Goal: Task Accomplishment & Management: Use online tool/utility

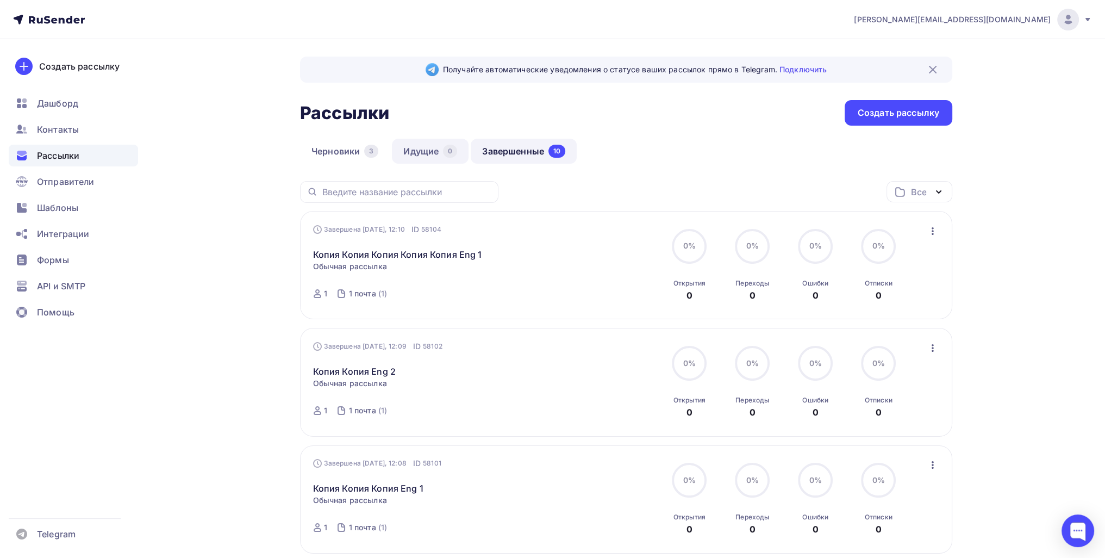
click at [403, 145] on link "Идущие 0" at bounding box center [430, 151] width 77 height 25
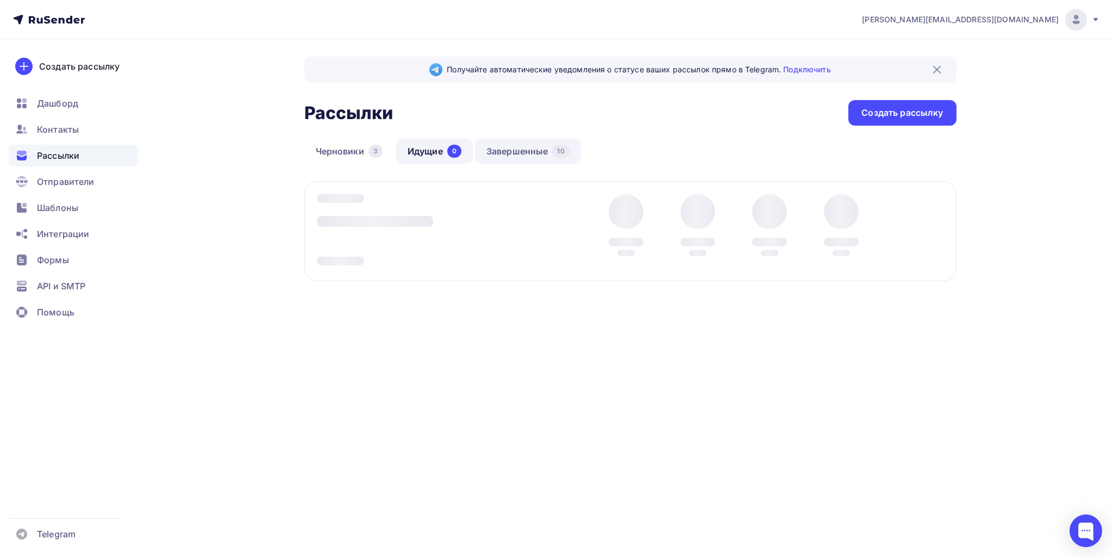
click at [515, 155] on link "Завершенные 10" at bounding box center [528, 151] width 106 height 25
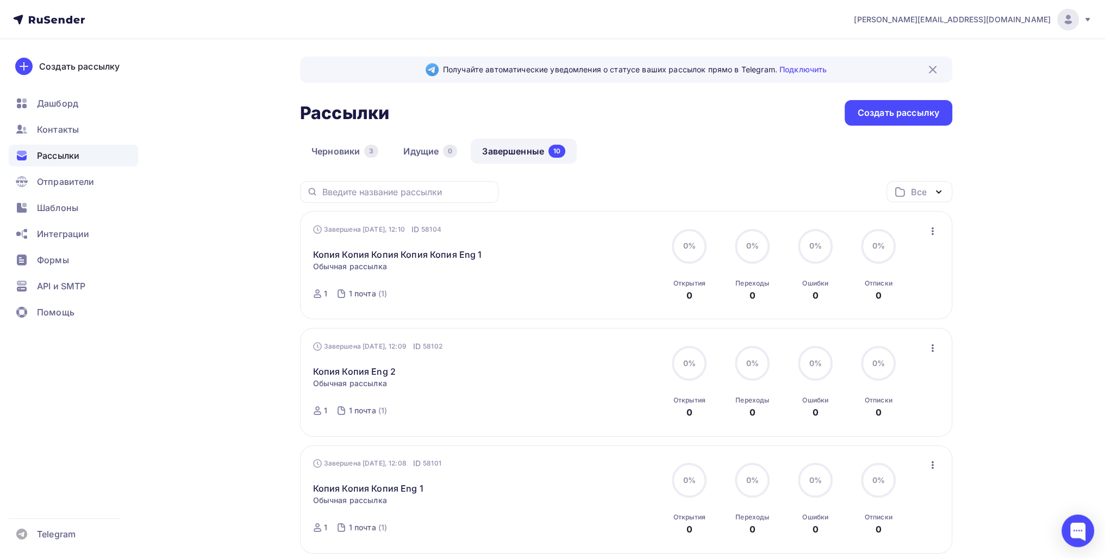
click at [536, 229] on icon "button" at bounding box center [933, 231] width 2 height 8
click at [536, 297] on div "Копировать в новую" at bounding box center [882, 302] width 111 height 13
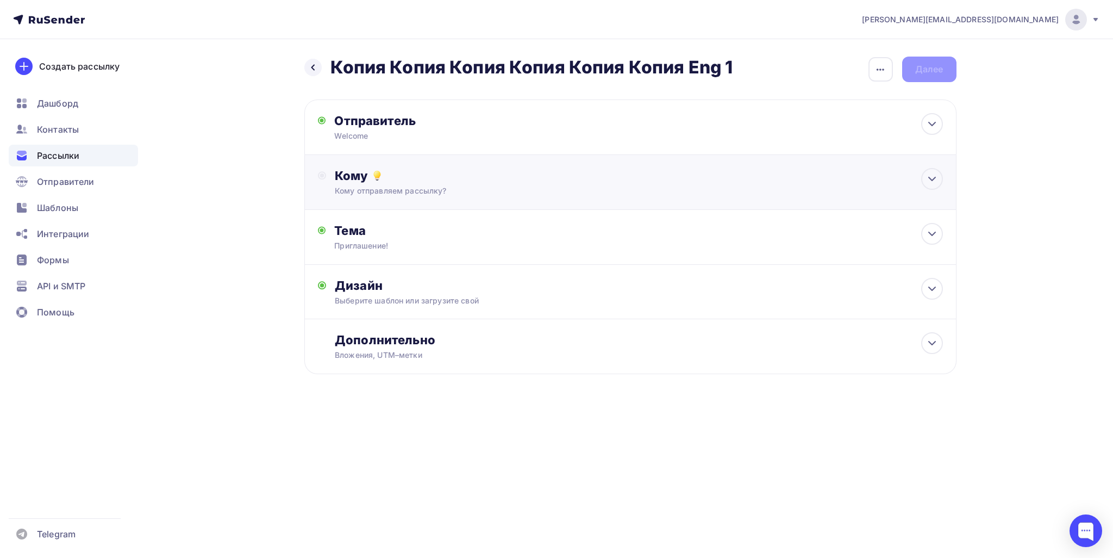
click at [418, 204] on div "Кому Кому отправляем рассылку? Списки получателей Выберите список Все списки id…" at bounding box center [630, 182] width 652 height 55
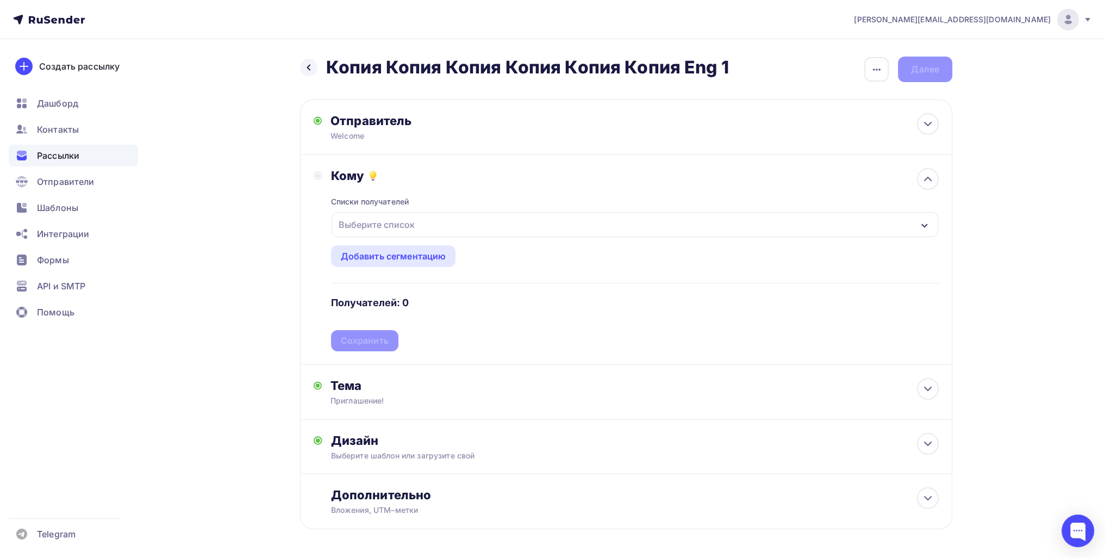
click at [403, 208] on div "Списки получателей Выберите список Все списки id 1 почта (1) #26419 Eng 500 (30…" at bounding box center [635, 267] width 608 height 168
click at [408, 226] on div "Выберите список" at bounding box center [376, 225] width 85 height 20
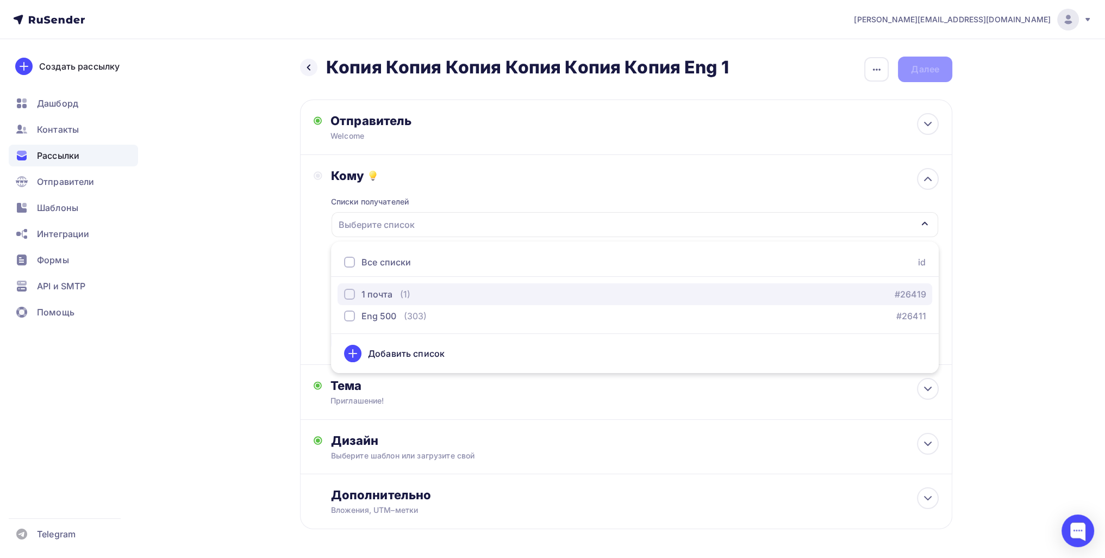
click at [379, 291] on div "1 почта" at bounding box center [376, 294] width 31 height 13
drag, startPoint x: 252, startPoint y: 315, endPoint x: 230, endPoint y: 316, distance: 21.8
click at [230, 316] on div "Назад Копия Копия Копия Копия Копия Копия Eng 1 Копия Копия Копия Копия Копия К…" at bounding box center [552, 319] width 891 height 560
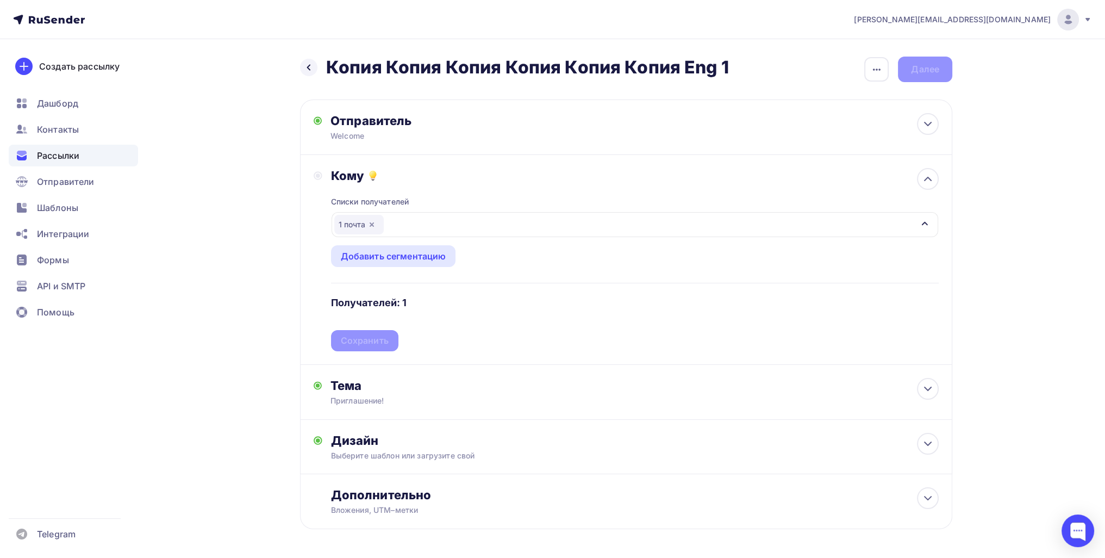
click at [359, 341] on div "Списки получателей 1 почта Все списки id 1 почта (1) #26419 Eng 500 (303) #2641…" at bounding box center [635, 267] width 608 height 168
click at [359, 341] on div "Сохранить" at bounding box center [365, 340] width 48 height 13
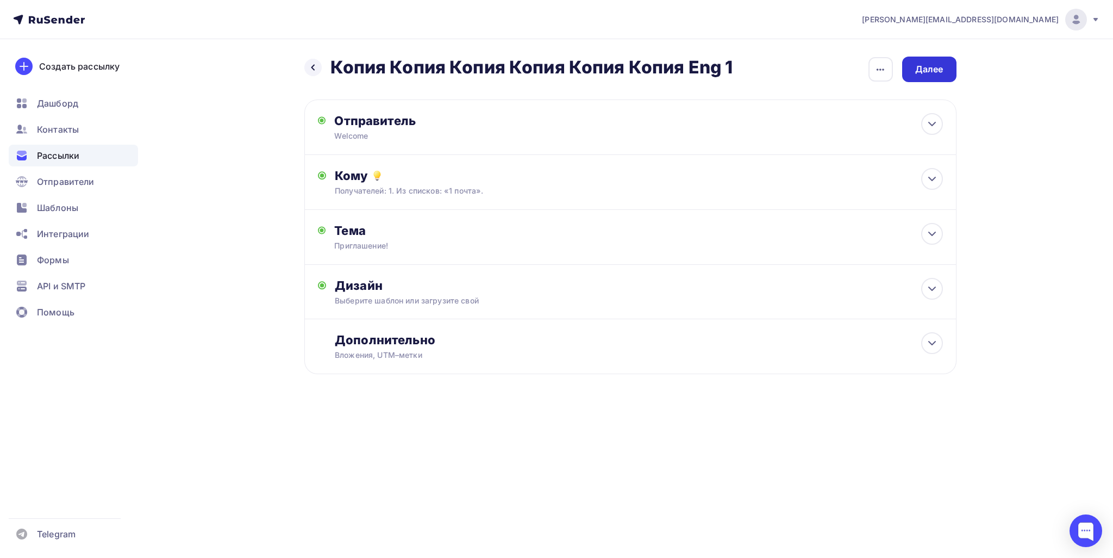
click at [536, 70] on div "Далее" at bounding box center [929, 69] width 28 height 13
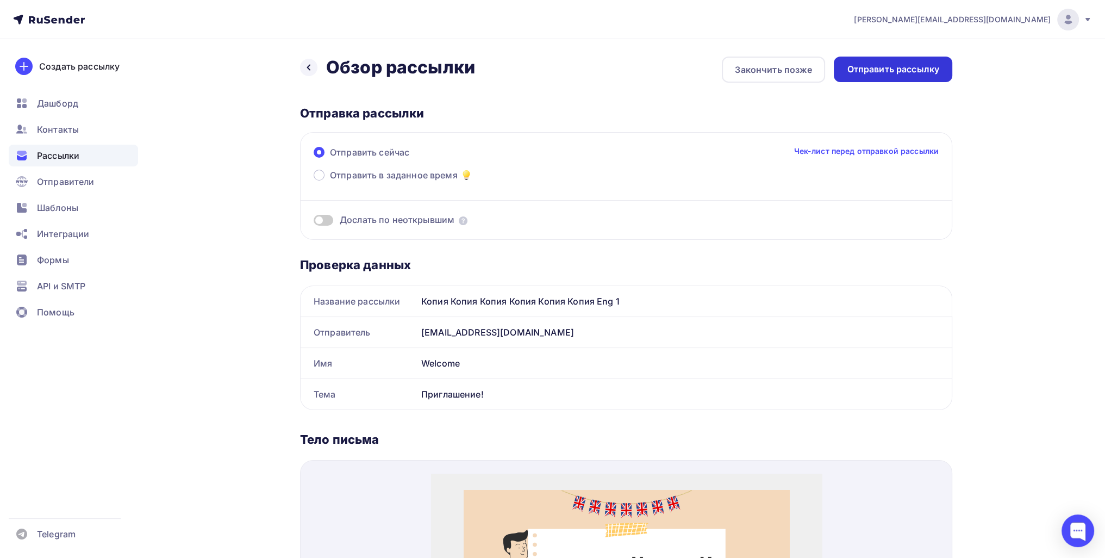
click at [536, 80] on div "Отправить рассылку" at bounding box center [893, 70] width 118 height 26
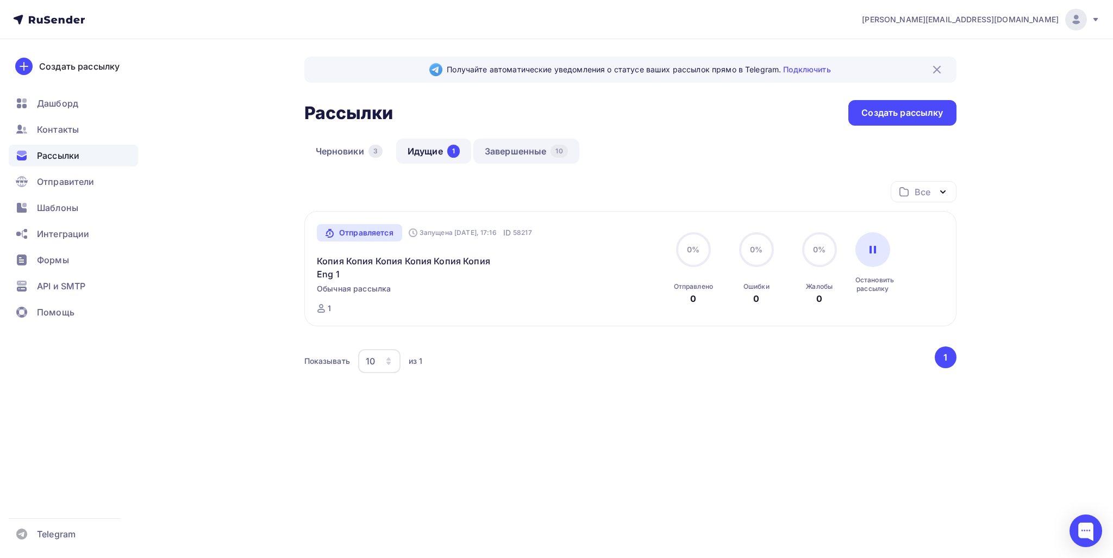
click at [509, 149] on link "Завершенные 10" at bounding box center [526, 151] width 106 height 25
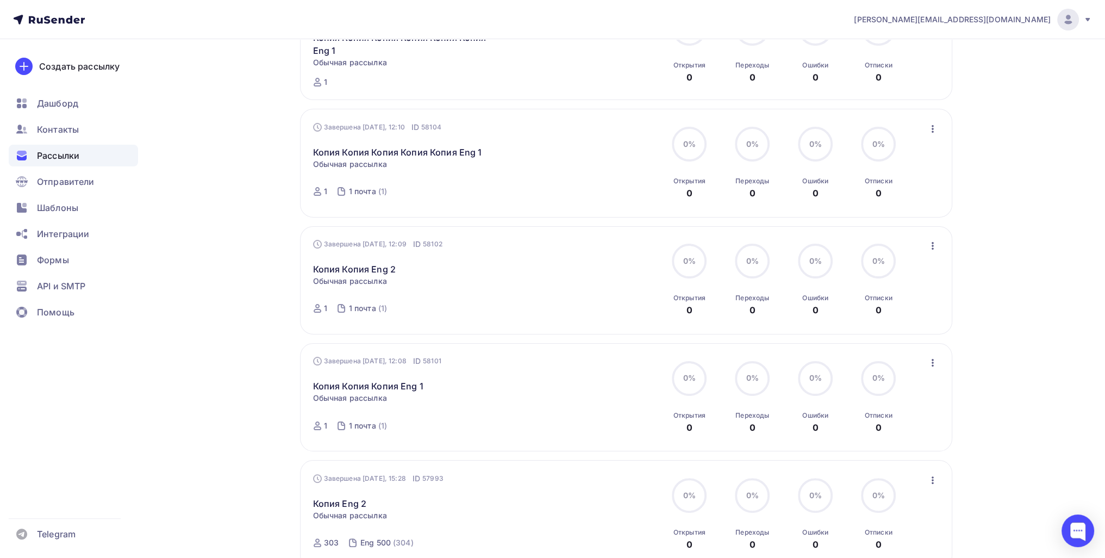
scroll to position [217, 0]
click at [536, 239] on div "Завершена Сегодня, 12:09 ID 58102 Копия Копия Eng 2 Статистика Обзор рассылки К…" at bounding box center [626, 280] width 652 height 108
click at [536, 245] on icon "button" at bounding box center [932, 245] width 13 height 13
click at [536, 311] on div "Копировать в новую" at bounding box center [882, 316] width 111 height 13
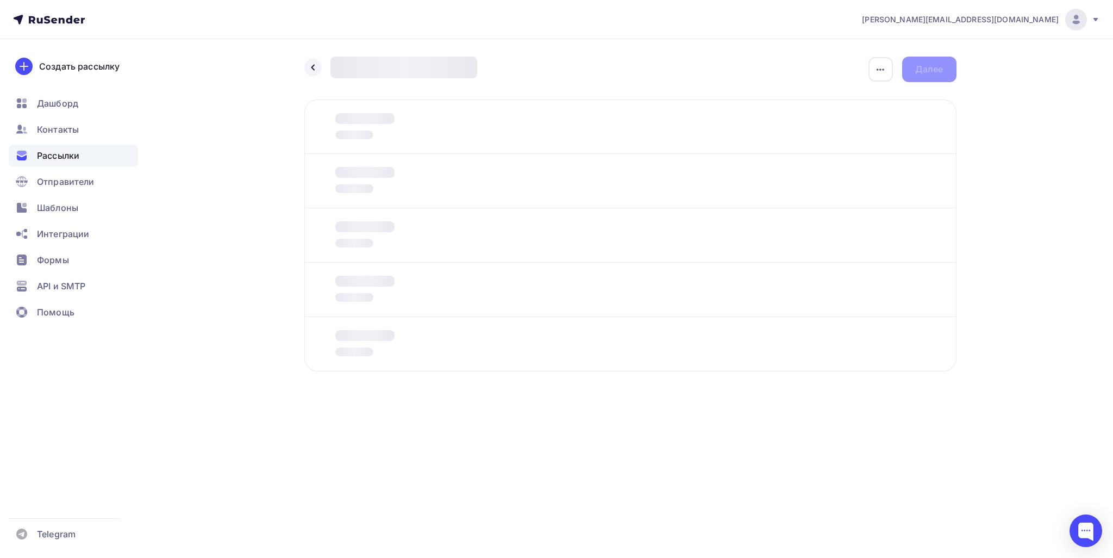
click at [536, 187] on div at bounding box center [630, 181] width 652 height 54
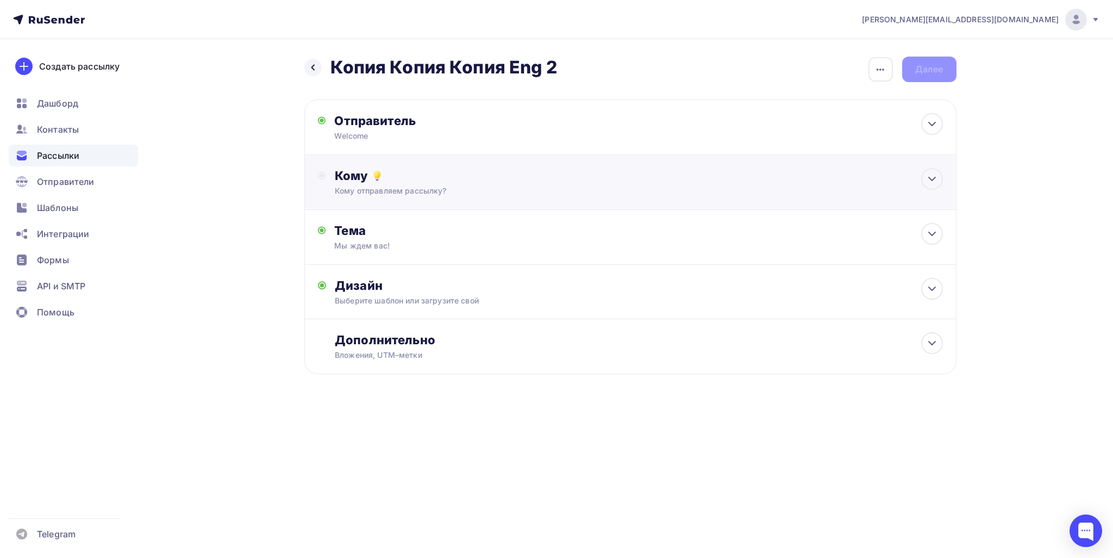
click at [478, 174] on div "Кому" at bounding box center [639, 175] width 608 height 15
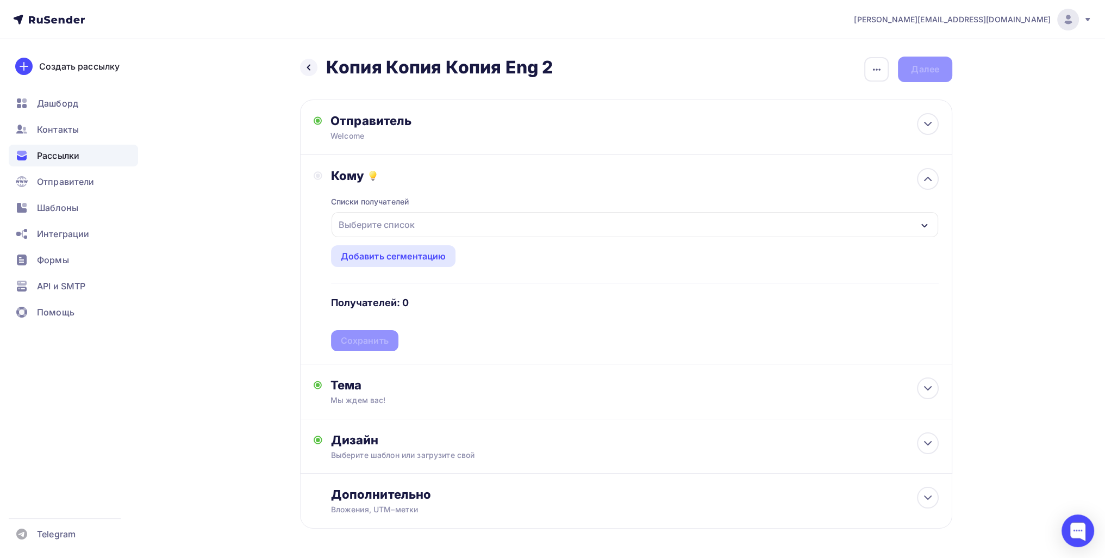
click at [388, 215] on div "Выберите список" at bounding box center [376, 225] width 85 height 20
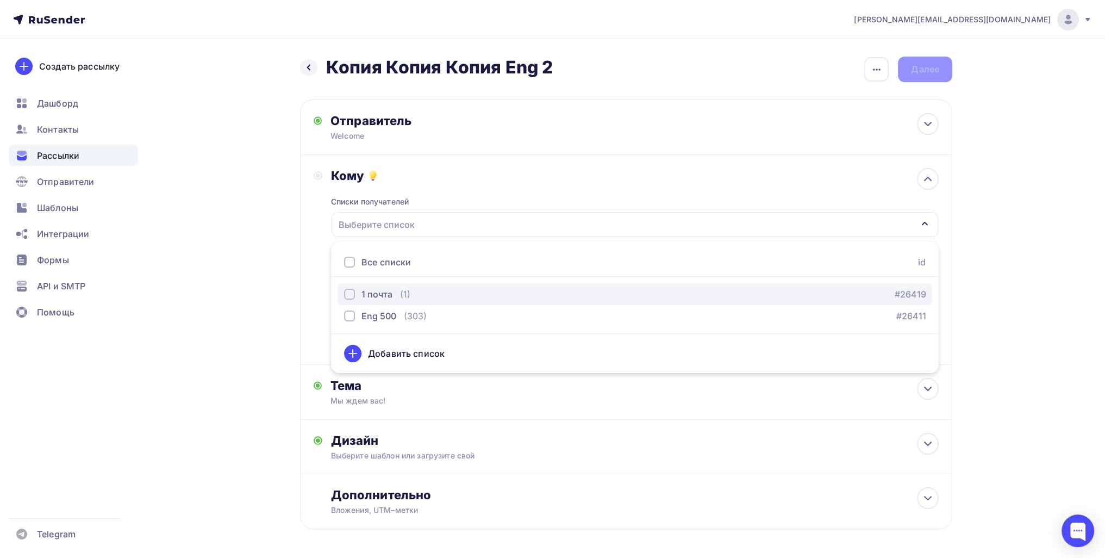
click at [397, 294] on div "1 почта (1)" at bounding box center [377, 294] width 66 height 13
click at [274, 301] on div "Назад Копия Копия Копия Eng 2 Копия Копия Копия Eng 2 Закончить позже Переимено…" at bounding box center [552, 319] width 891 height 560
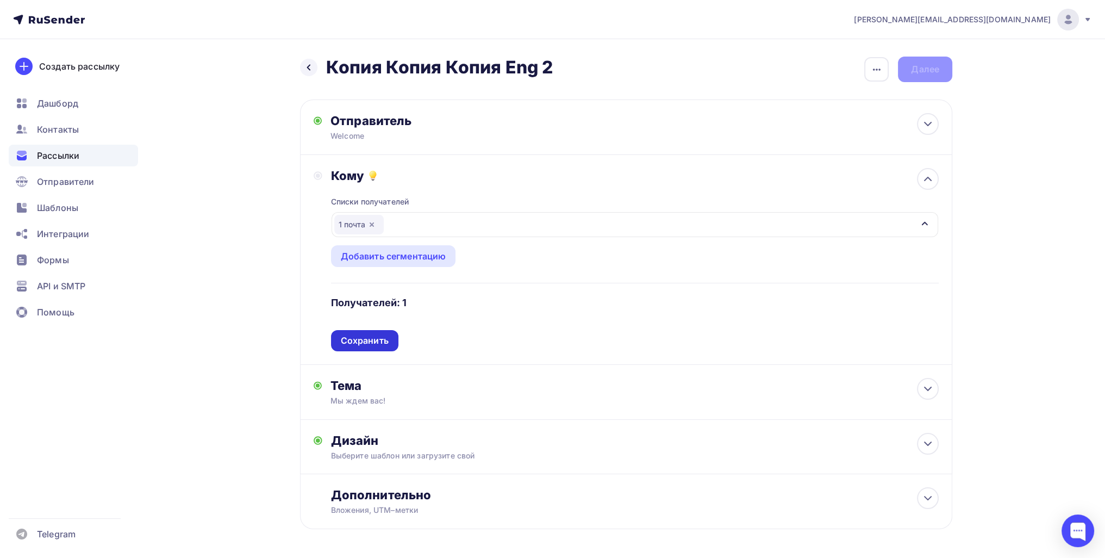
click at [366, 334] on div "Списки получателей 1 почта Все списки id 1 почта (1) #26419 Eng 500 (303) #2641…" at bounding box center [635, 267] width 608 height 168
click at [367, 334] on div "Списки получателей 1 почта Все списки id 1 почта (1) #26419 Eng 500 (303) #2641…" at bounding box center [635, 267] width 608 height 168
click at [370, 224] on icon "button" at bounding box center [371, 224] width 9 height 9
click at [367, 224] on div "Выберите список" at bounding box center [376, 225] width 85 height 20
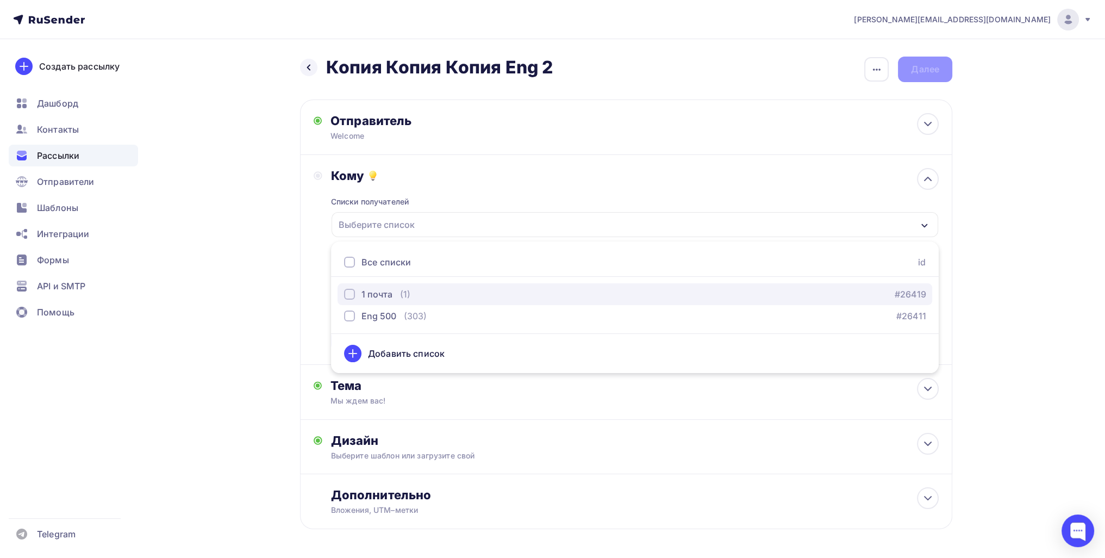
click at [377, 286] on button "1 почта (1) #26419" at bounding box center [635, 294] width 595 height 22
click at [280, 326] on div "Назад Копия Копия Копия Eng 2 Копия Копия Копия Eng 2 Закончить позже Переимено…" at bounding box center [552, 319] width 891 height 560
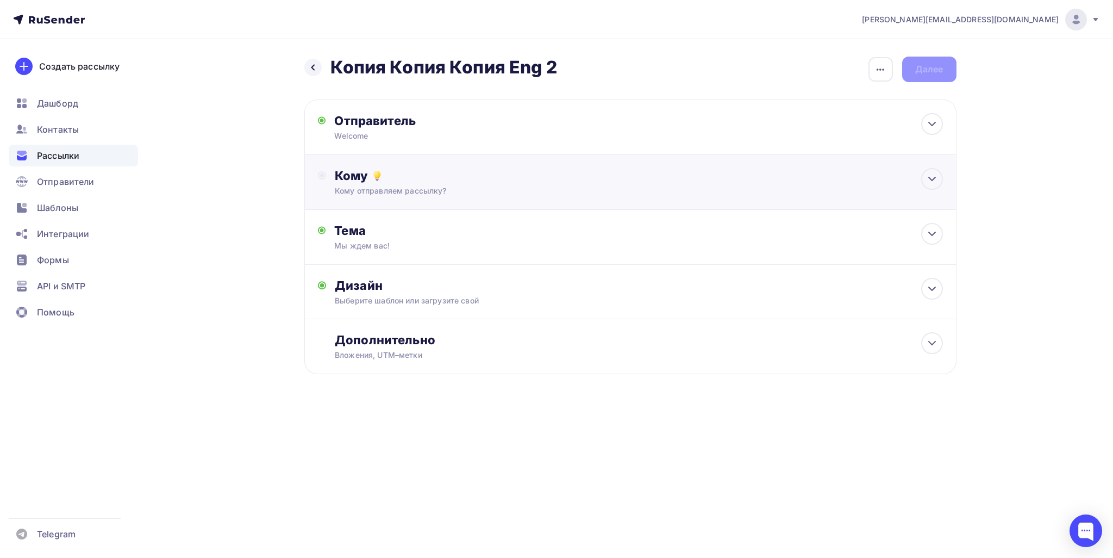
click at [363, 180] on div "Кому" at bounding box center [639, 175] width 608 height 15
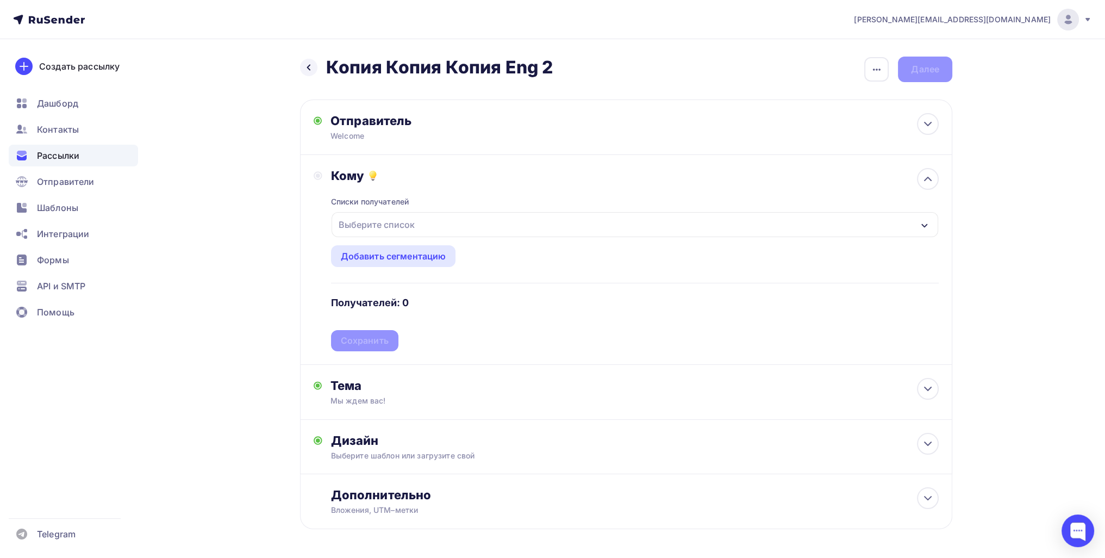
click at [361, 224] on div "Выберите список" at bounding box center [376, 225] width 85 height 20
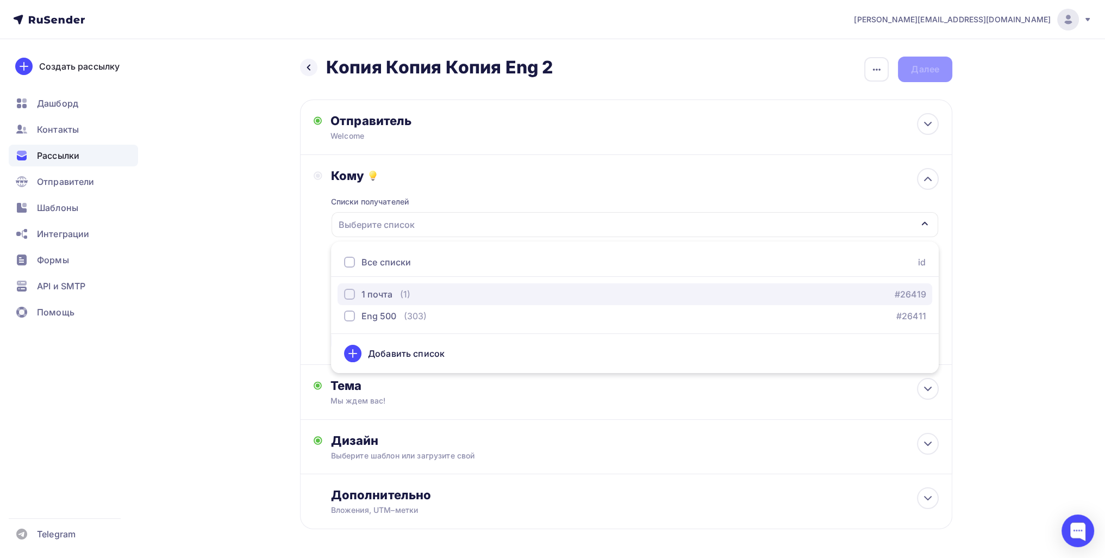
click at [346, 296] on div "button" at bounding box center [349, 294] width 11 height 11
click at [298, 312] on div "Назад Копия Копия Копия Eng 2 Копия Копия Копия Eng 2 Закончить позже Переимено…" at bounding box center [552, 319] width 891 height 560
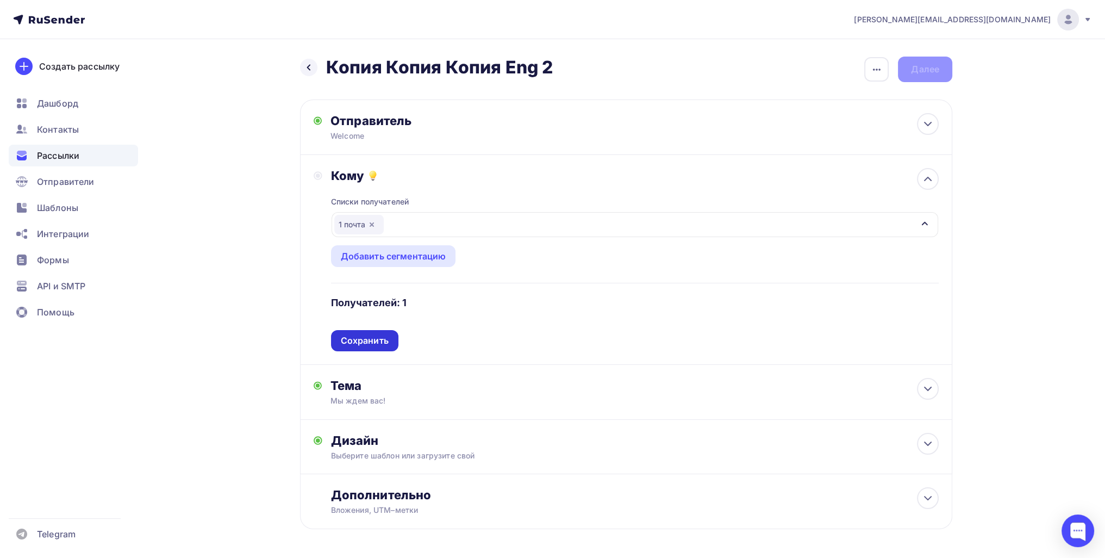
click at [352, 339] on div "Сохранить" at bounding box center [365, 340] width 48 height 13
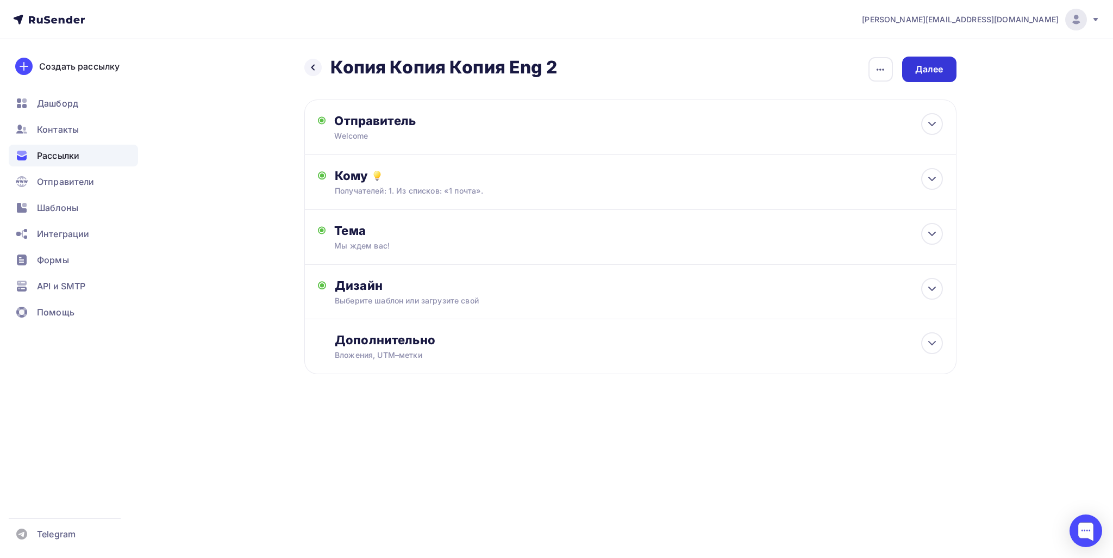
click at [922, 70] on div "Далее" at bounding box center [929, 69] width 28 height 13
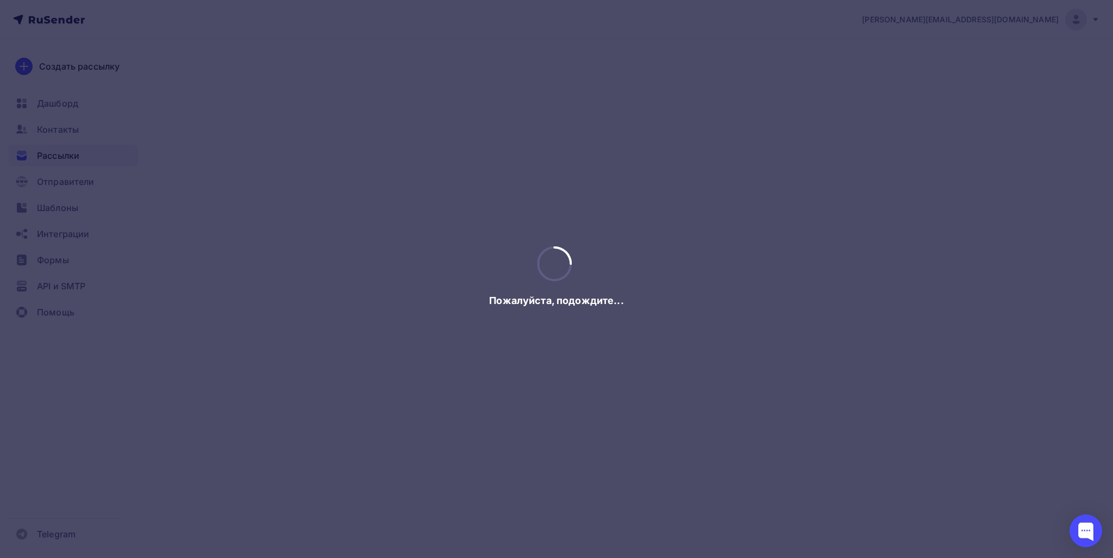
click at [921, 61] on div at bounding box center [556, 279] width 1113 height 558
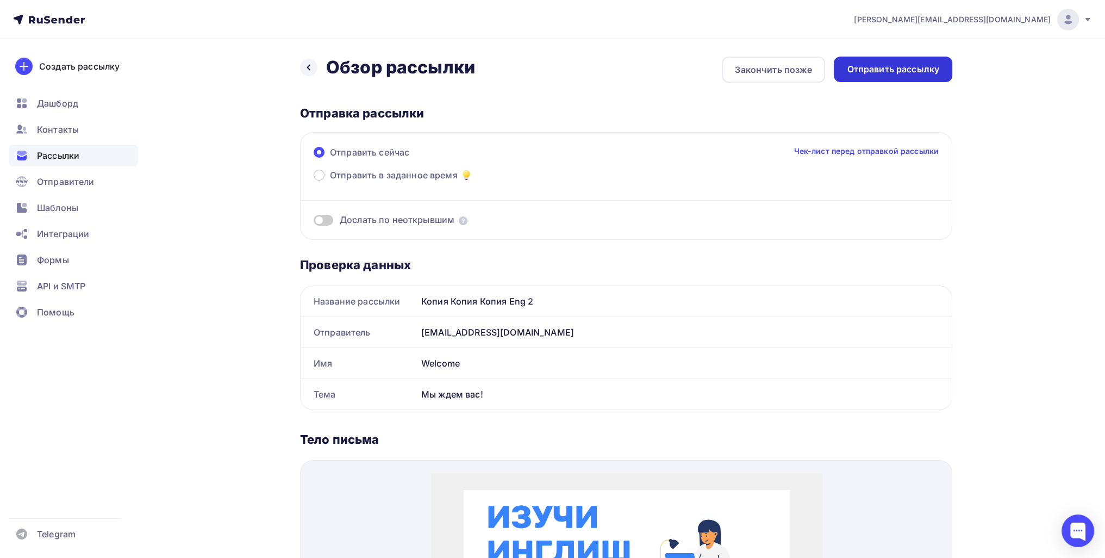
click at [909, 70] on div "Отправить рассылку" at bounding box center [893, 69] width 92 height 13
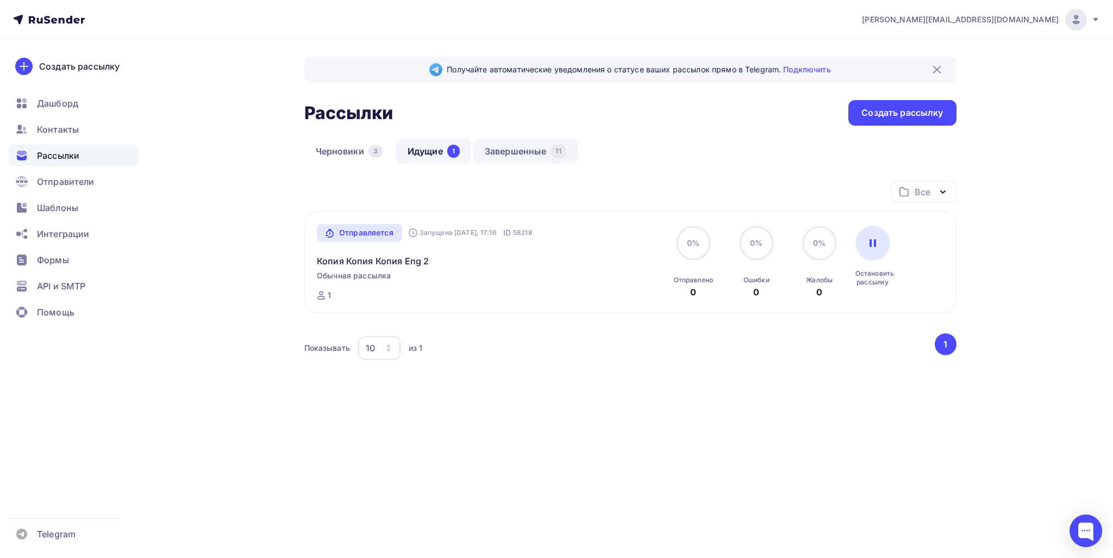
click at [512, 142] on link "Завершенные 11" at bounding box center [525, 151] width 104 height 25
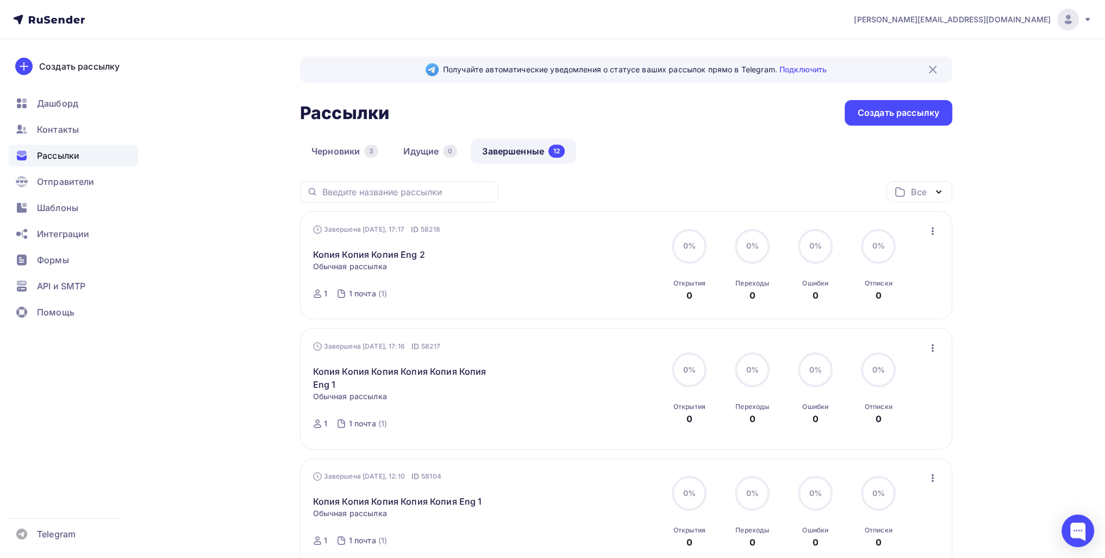
click at [935, 229] on icon "button" at bounding box center [932, 230] width 13 height 13
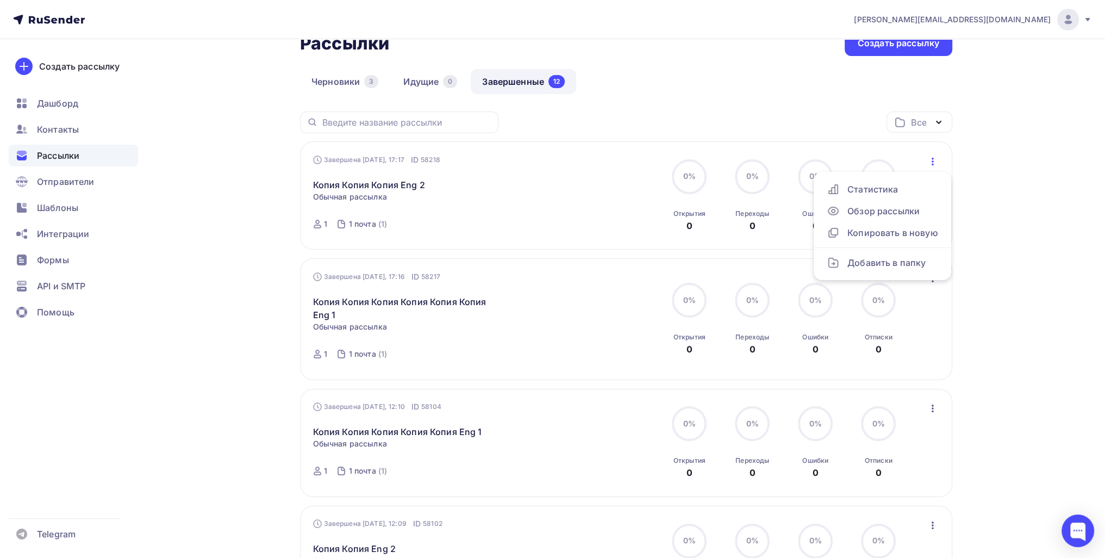
scroll to position [326, 0]
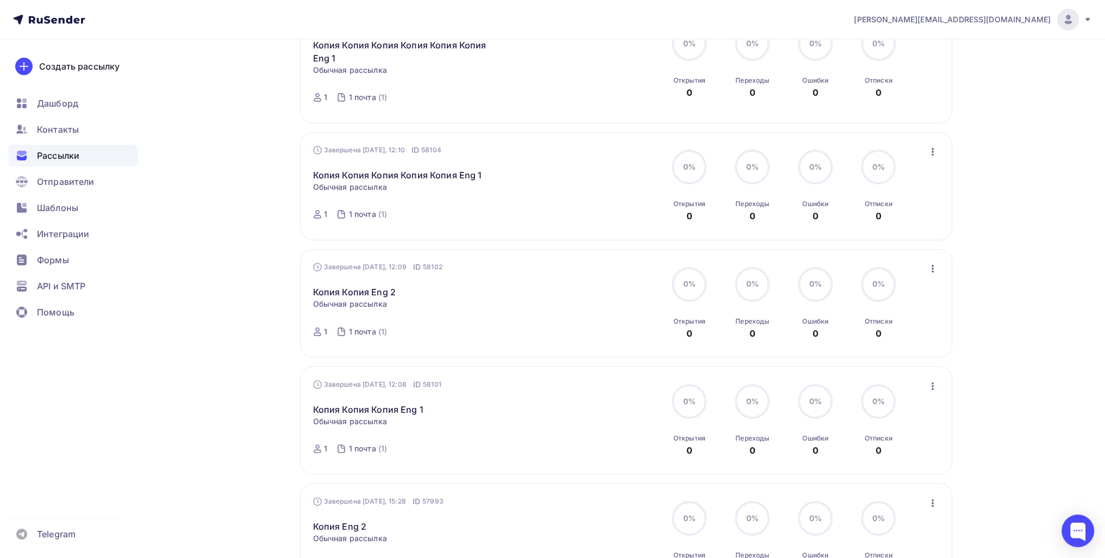
click at [935, 265] on icon "button" at bounding box center [932, 268] width 13 height 13
click at [898, 340] on div "Копировать в новую" at bounding box center [882, 339] width 111 height 13
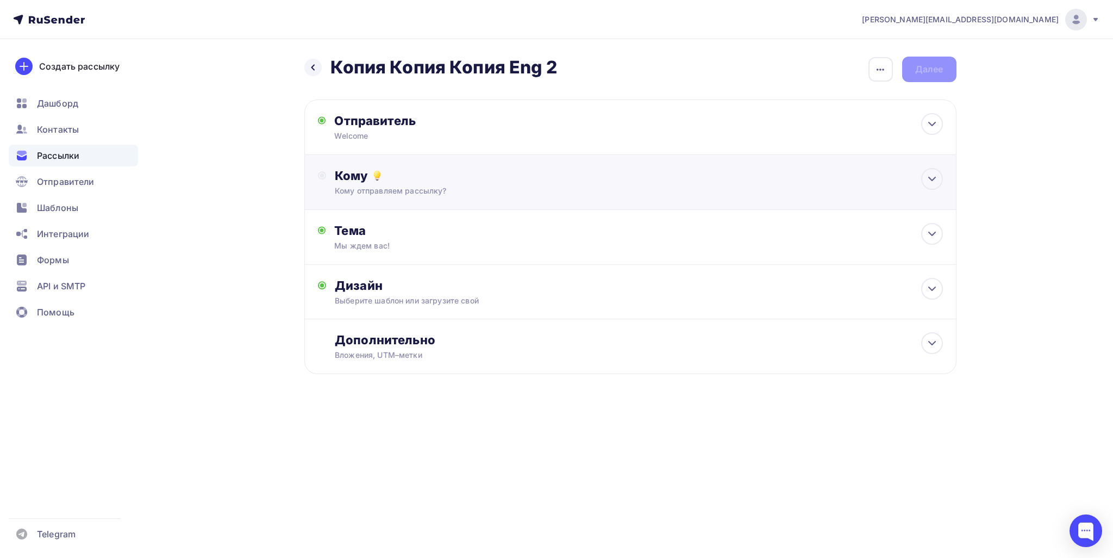
click at [459, 183] on div "Кому" at bounding box center [639, 175] width 608 height 15
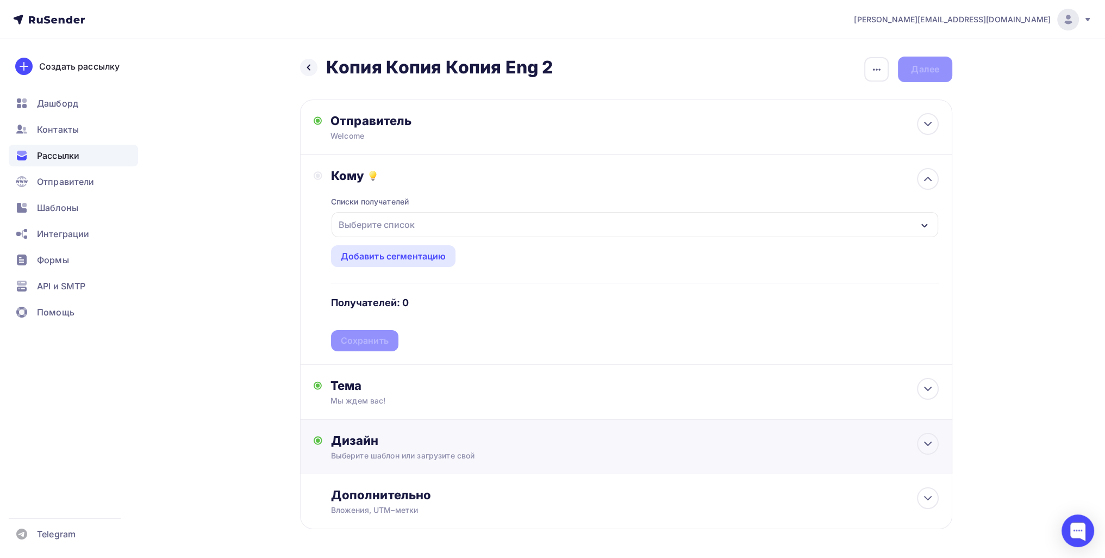
click at [387, 431] on div "Дизайн Выберите шаблон или загрузите свой Размер письма: 122 Kb Заменить шаблон…" at bounding box center [626, 447] width 652 height 54
click at [471, 538] on div "Редактировать" at bounding box center [482, 543] width 66 height 13
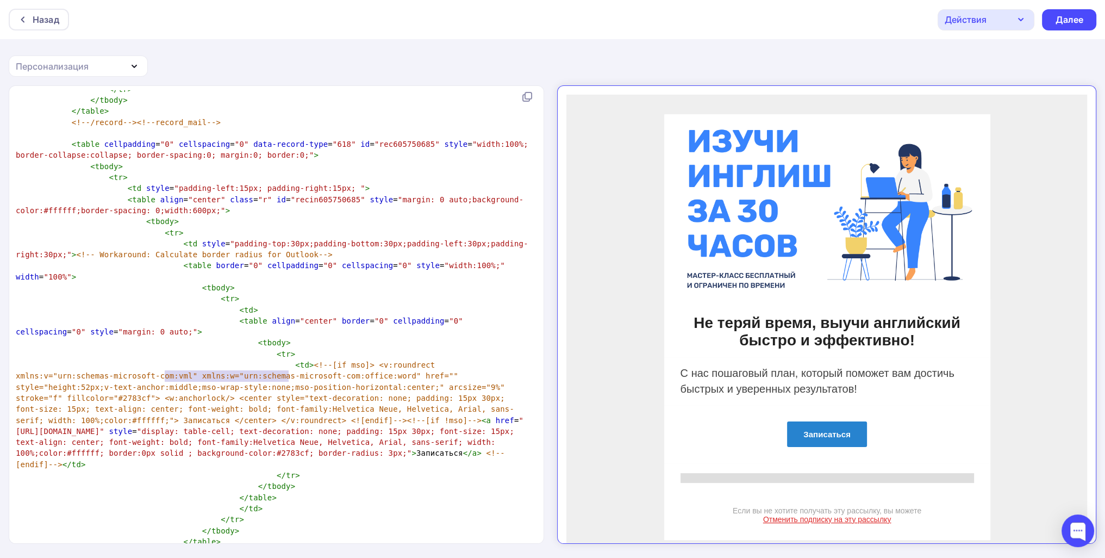
drag, startPoint x: 289, startPoint y: 374, endPoint x: 163, endPoint y: 377, distance: 126.1
click at [163, 416] on span ""http://msk-spbenergo.ru/eng1/"" at bounding box center [270, 426] width 508 height 20
type textarea "."
type textarea "/"
click at [1076, 16] on div "Далее" at bounding box center [1069, 20] width 28 height 13
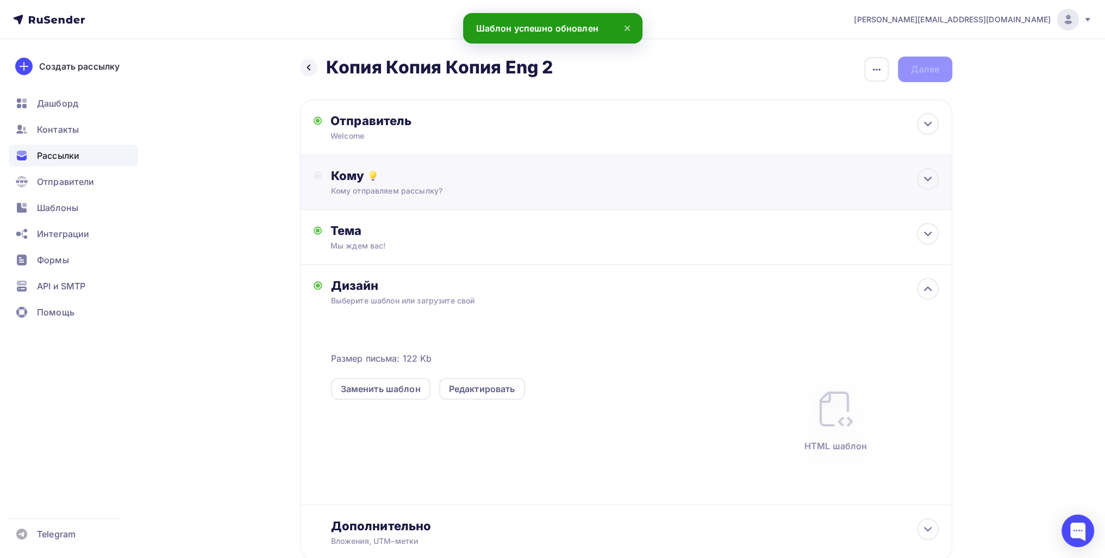
click at [417, 162] on div "Кому Кому отправляем рассылку? Списки получателей Выберите список Все списки id…" at bounding box center [626, 182] width 652 height 55
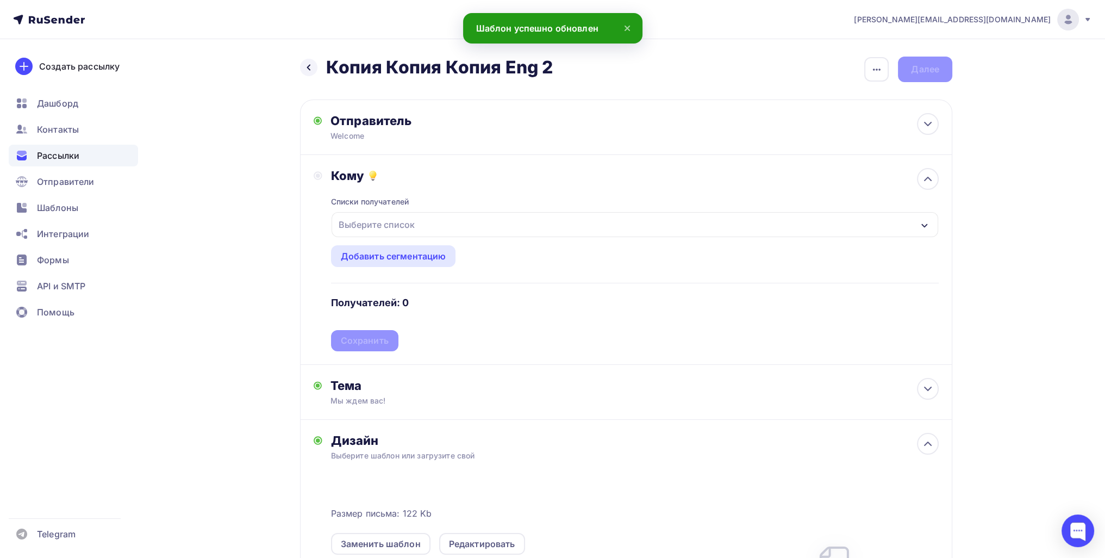
click at [407, 218] on div "Выберите список" at bounding box center [376, 225] width 85 height 20
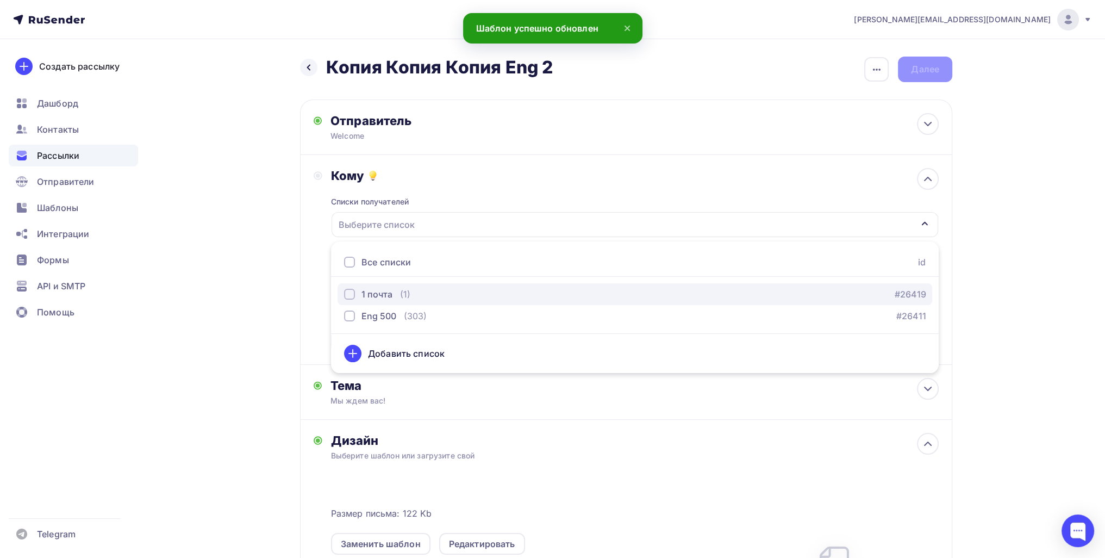
click at [376, 285] on button "1 почта (1) #26419" at bounding box center [635, 294] width 595 height 22
drag, startPoint x: 259, startPoint y: 305, endPoint x: 267, endPoint y: 305, distance: 8.2
click at [259, 305] on div "Назад Копия Копия Копия Eng 2 Копия Копия Копия Eng 2 Закончить позже Переимено…" at bounding box center [552, 412] width 891 height 746
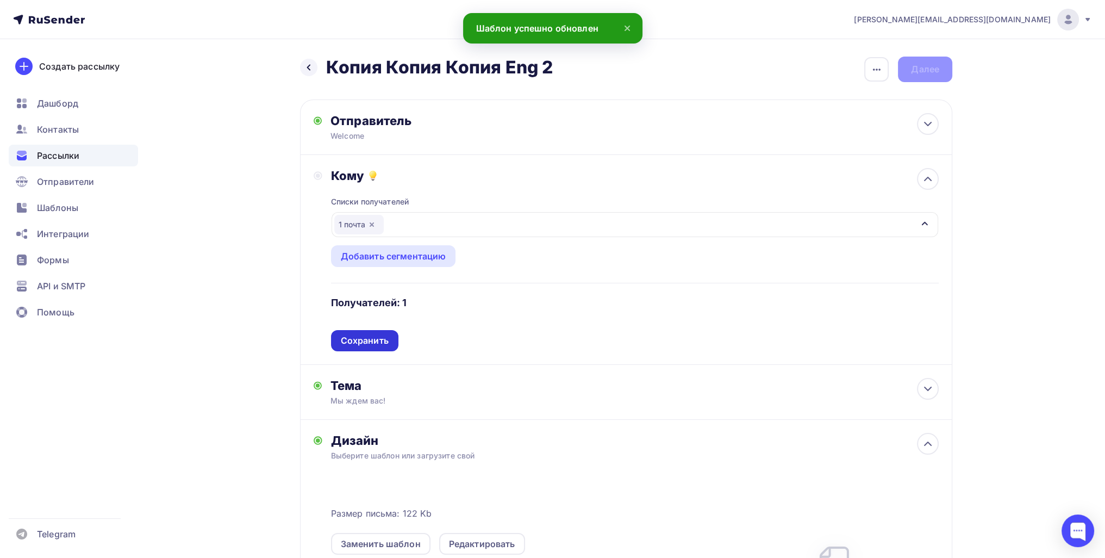
click at [376, 342] on div "Сохранить" at bounding box center [365, 340] width 48 height 13
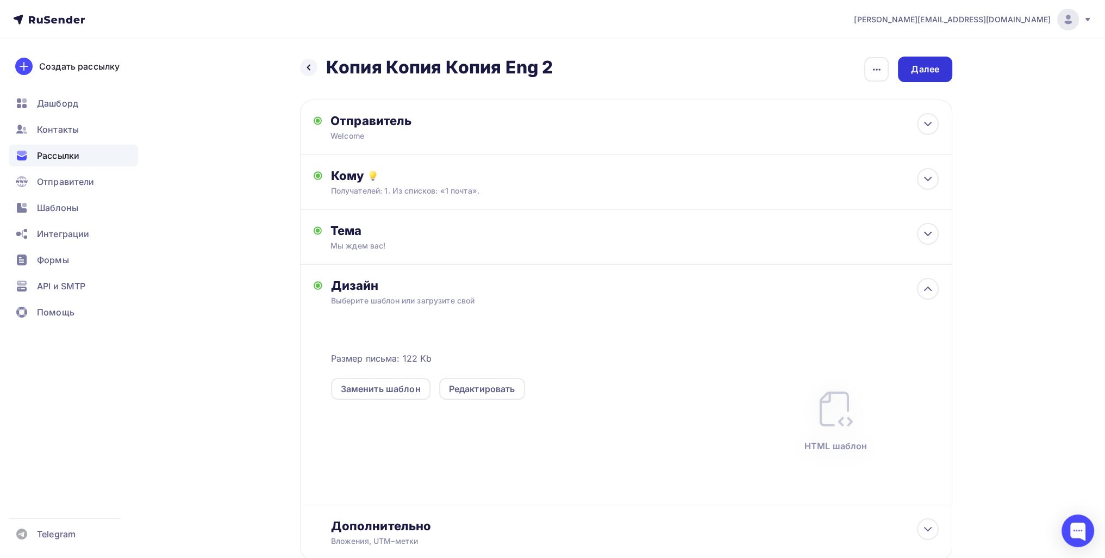
click at [917, 67] on div "Далее" at bounding box center [925, 69] width 28 height 13
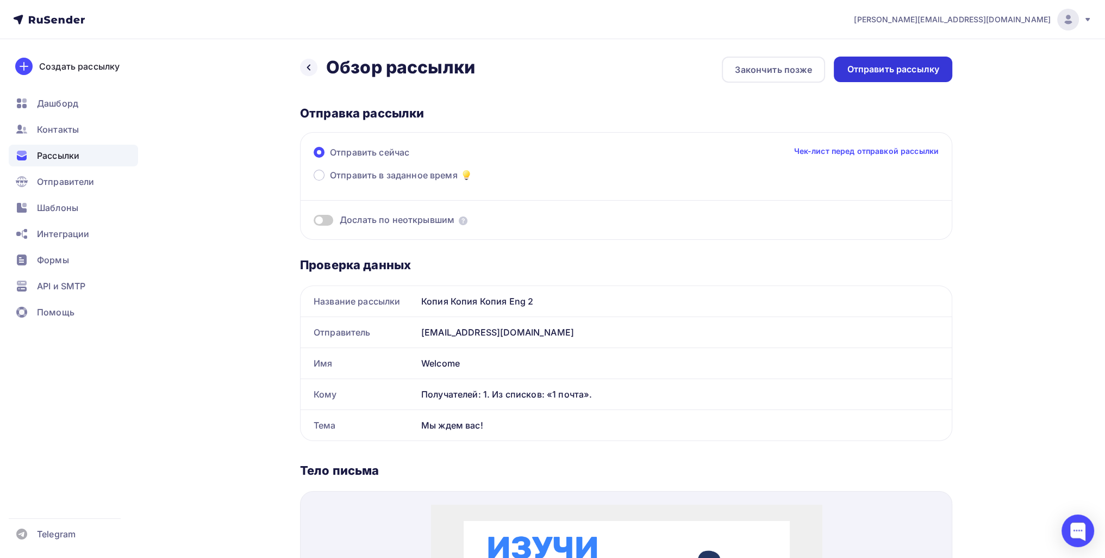
click at [867, 67] on div "Отправить рассылку" at bounding box center [893, 69] width 92 height 13
